Goal: Navigation & Orientation: Find specific page/section

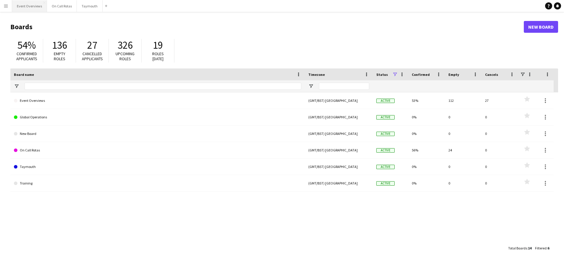
click at [24, 7] on button "Event Overviews Close" at bounding box center [29, 6] width 35 height 12
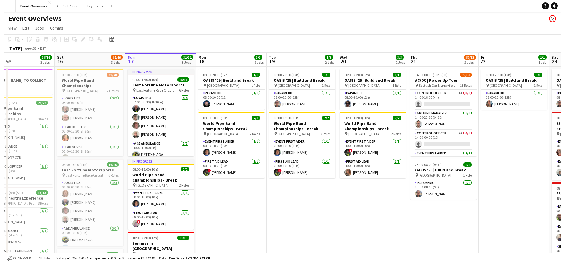
scroll to position [0, 160]
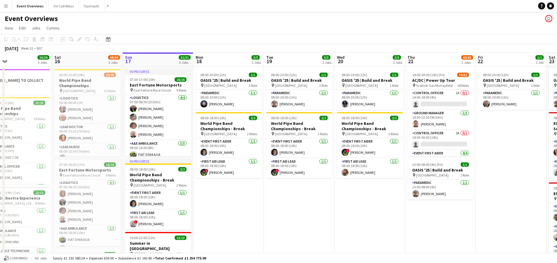
drag, startPoint x: 179, startPoint y: 207, endPoint x: 231, endPoint y: 199, distance: 52.6
click at [231, 199] on app-calendar-viewport "Wed 13 4/4 3 Jobs Thu 14 4/4 3 Jobs Fri 15 36/36 3 Jobs Sat 16 68/69 3 Jobs Sun…" at bounding box center [278, 240] width 557 height 375
click at [61, 8] on button "On Call Rotas Close" at bounding box center [64, 6] width 30 height 12
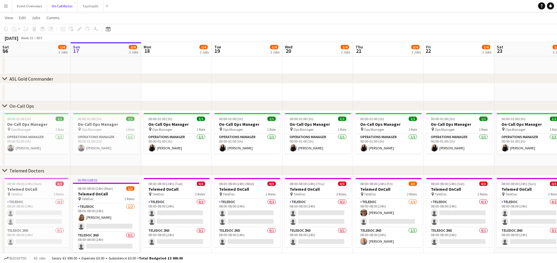
scroll to position [10, 0]
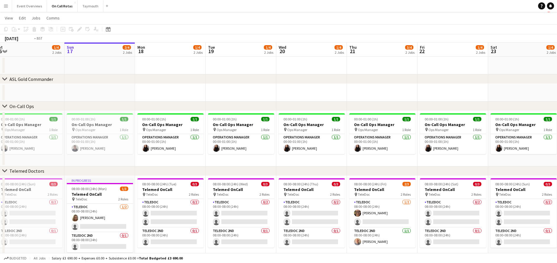
drag, startPoint x: 387, startPoint y: 89, endPoint x: 145, endPoint y: 56, distance: 244.7
click at [145, 56] on app-calendar-viewport "Thu 14 3/4 2 Jobs Fri 15 1/4 2 Jobs Sat 16 1/4 2 Jobs Sun 17 2/4 2 Jobs Mon 18 …" at bounding box center [278, 154] width 557 height 222
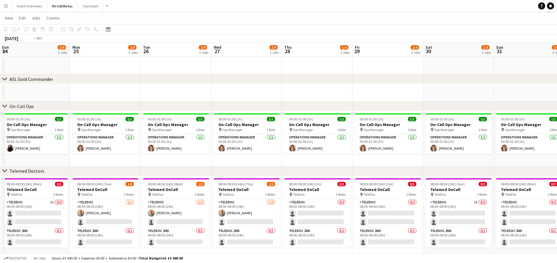
scroll to position [0, 234]
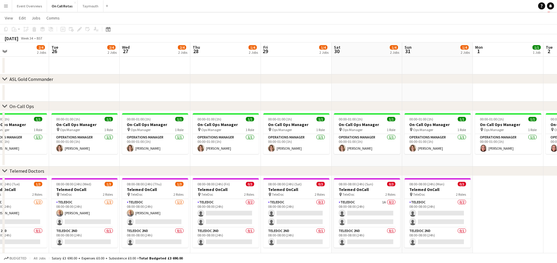
drag, startPoint x: 494, startPoint y: 90, endPoint x: 79, endPoint y: 91, distance: 415.0
click at [79, 91] on app-calendar-viewport "Fri 22 1/4 2 Jobs Sat 23 1/4 2 Jobs Sun 24 1/4 2 Jobs Mon 25 2/4 2 Jobs Tue 26 …" at bounding box center [278, 154] width 557 height 222
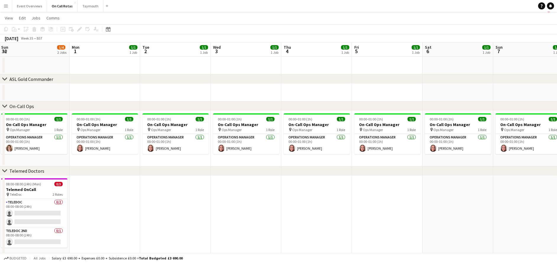
drag, startPoint x: 487, startPoint y: 92, endPoint x: 64, endPoint y: 56, distance: 424.5
click at [64, 56] on app-calendar-viewport "Thu 28 1/4 2 Jobs Fri 29 1/4 2 Jobs Sat 30 1/4 2 Jobs Sun 31 1/4 2 Jobs Mon 1 1…" at bounding box center [278, 154] width 557 height 222
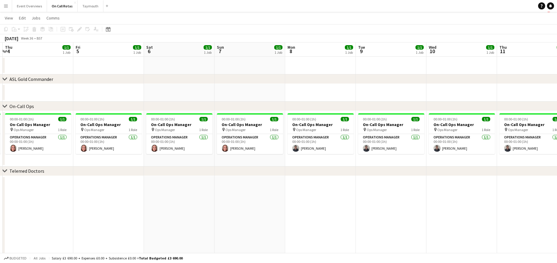
scroll to position [0, 164]
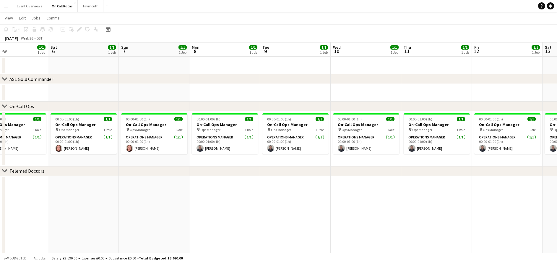
drag, startPoint x: 488, startPoint y: 91, endPoint x: 55, endPoint y: 82, distance: 432.9
click at [55, 82] on div "chevron-right ASL Gold Commander chevron-right On-Call Ops chevron-right Teleme…" at bounding box center [278, 154] width 557 height 222
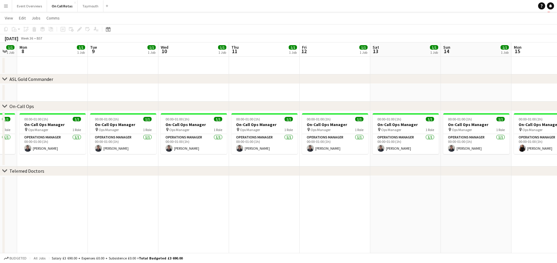
scroll to position [0, 196]
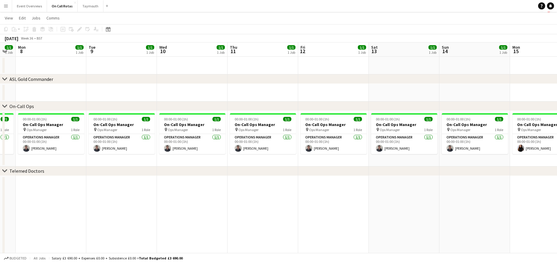
drag, startPoint x: 505, startPoint y: 87, endPoint x: 331, endPoint y: 86, distance: 173.8
click at [331, 86] on app-calendar-viewport "Fri 5 1/1 1 Job Sat 6 1/1 1 Job Sun 7 1/1 1 Job Mon 8 1/1 1 Job Tue 9 1/1 1 Job…" at bounding box center [278, 154] width 557 height 222
click at [31, 6] on button "Event Overviews Close" at bounding box center [29, 6] width 35 height 12
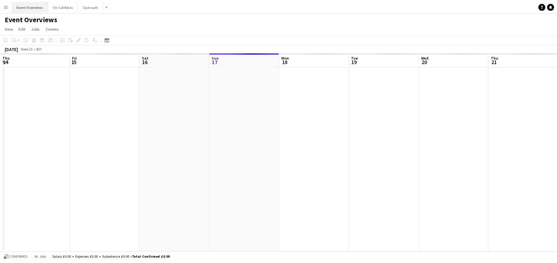
scroll to position [0, 141]
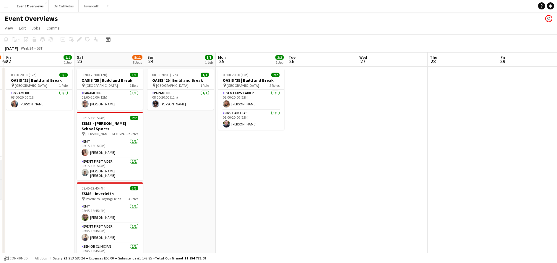
drag, startPoint x: 452, startPoint y: 185, endPoint x: 0, endPoint y: 174, distance: 452.1
click at [0, 174] on html "Menu Boards Boards Boards All jobs Status Workforce Workforce My Workforce Recr…" at bounding box center [278, 218] width 557 height 437
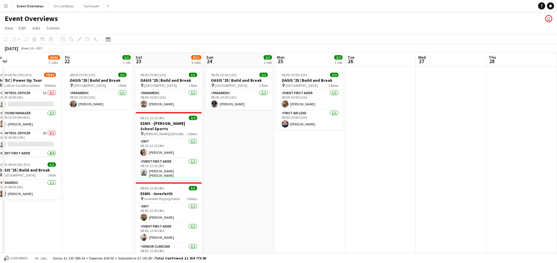
drag, startPoint x: 392, startPoint y: 177, endPoint x: -2, endPoint y: 123, distance: 397.8
click at [0, 123] on html "Menu Boards Boards Boards All jobs Status Workforce Workforce My Workforce Recr…" at bounding box center [278, 232] width 557 height 464
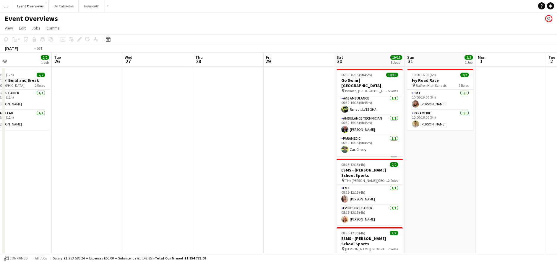
drag, startPoint x: 533, startPoint y: 179, endPoint x: 79, endPoint y: 182, distance: 454.4
click at [79, 182] on app-calendar-viewport "Fri 22 1/1 1 Job Sat 23 8/11 5 Jobs Sun 24 1/1 1 Job Mon 25 2/2 1 Job Tue 26 We…" at bounding box center [278, 253] width 557 height 401
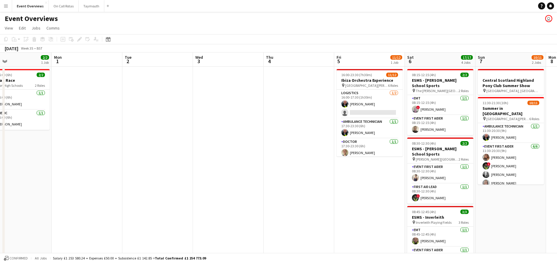
scroll to position [0, 180]
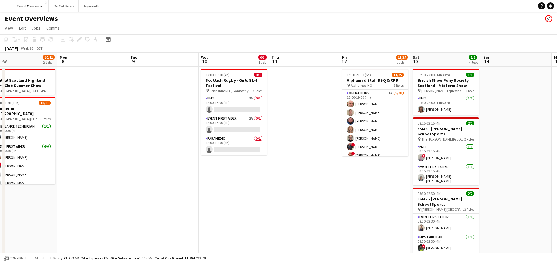
drag, startPoint x: 404, startPoint y: 205, endPoint x: -2, endPoint y: 201, distance: 405.6
click at [0, 201] on html "Menu Boards Boards Boards All jobs Status Workforce Workforce My Workforce Recr…" at bounding box center [278, 232] width 557 height 464
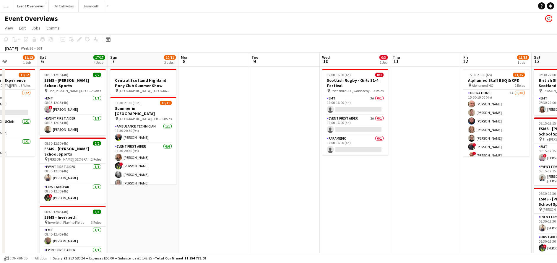
scroll to position [0, 190]
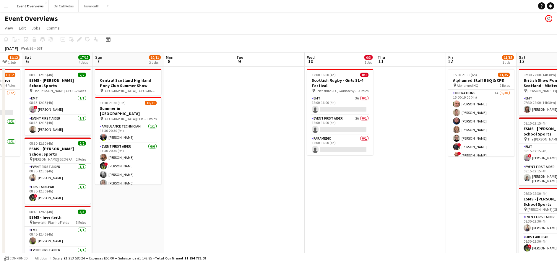
drag, startPoint x: 358, startPoint y: 197, endPoint x: 323, endPoint y: 192, distance: 35.5
click at [323, 192] on app-calendar-viewport "Wed 3 Thu 4 Fri 5 11/12 1 Job Sat 6 17/17 4 Jobs Sun 7 10/11 2 Jobs Mon 8 Tue 9…" at bounding box center [278, 253] width 557 height 401
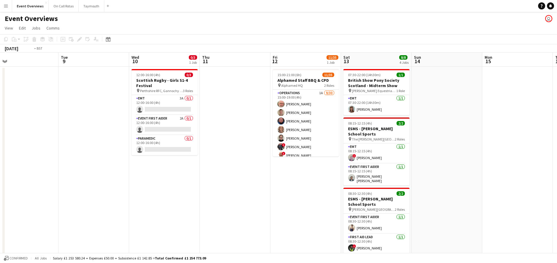
scroll to position [0, 236]
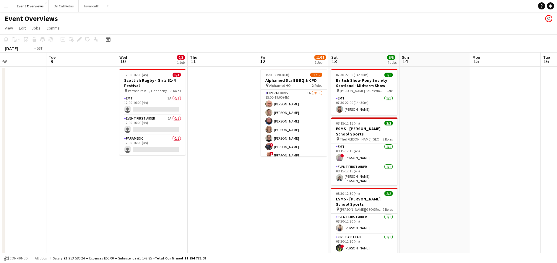
drag, startPoint x: 459, startPoint y: 192, endPoint x: 271, endPoint y: 197, distance: 188.1
click at [271, 197] on app-calendar-viewport "Fri 5 11/12 1 Job Sat 6 17/17 4 Jobs Sun 7 10/11 2 Jobs Mon 8 Tue 9 Wed 10 0/3 …" at bounding box center [278, 253] width 557 height 401
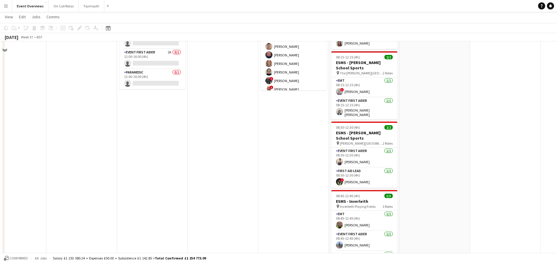
scroll to position [16, 0]
